Goal: Transaction & Acquisition: Book appointment/travel/reservation

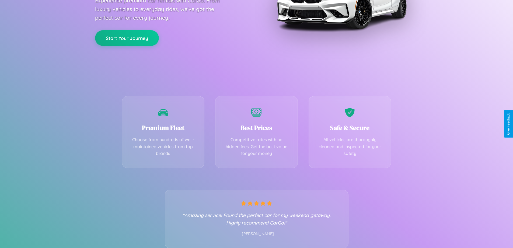
scroll to position [106, 0]
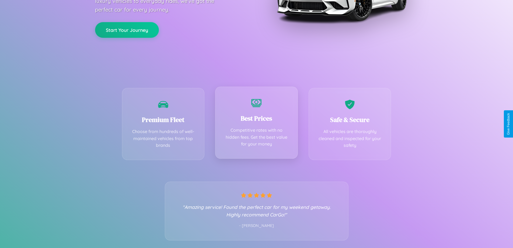
click at [256, 124] on div "Best Prices Competitive rates with no hidden fees. Get the best value for your …" at bounding box center [256, 122] width 83 height 72
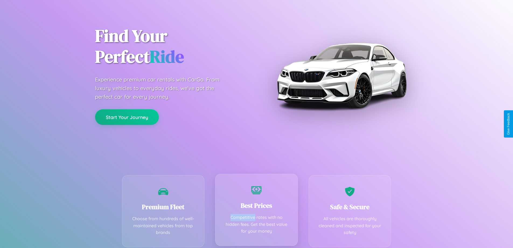
scroll to position [0, 0]
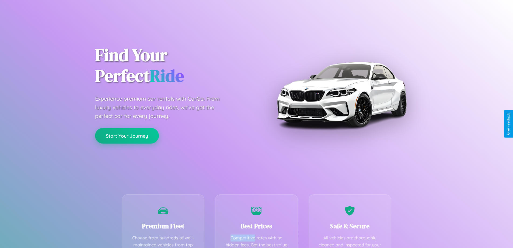
click at [127, 136] on button "Start Your Journey" at bounding box center [127, 136] width 64 height 16
click at [127, 135] on button "Start Your Journey" at bounding box center [127, 136] width 64 height 16
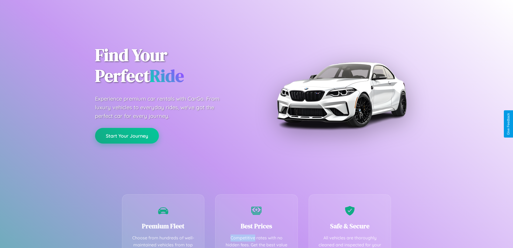
click at [127, 135] on button "Start Your Journey" at bounding box center [127, 136] width 64 height 16
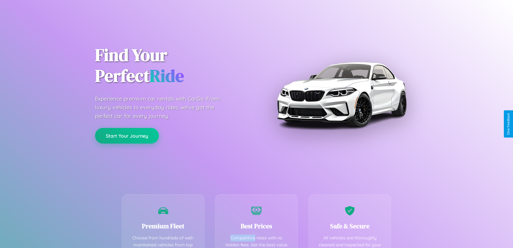
click at [127, 135] on button "Start Your Journey" at bounding box center [127, 136] width 64 height 16
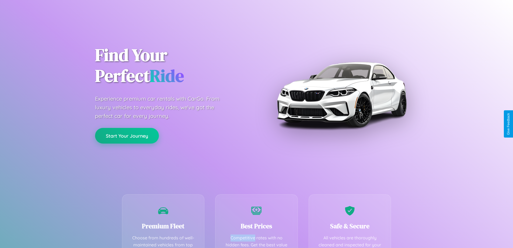
click at [127, 135] on button "Start Your Journey" at bounding box center [127, 136] width 64 height 16
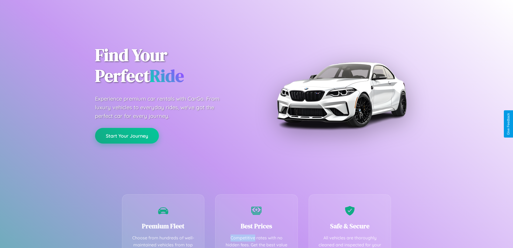
click at [127, 135] on button "Start Your Journey" at bounding box center [127, 136] width 64 height 16
